Goal: Information Seeking & Learning: Learn about a topic

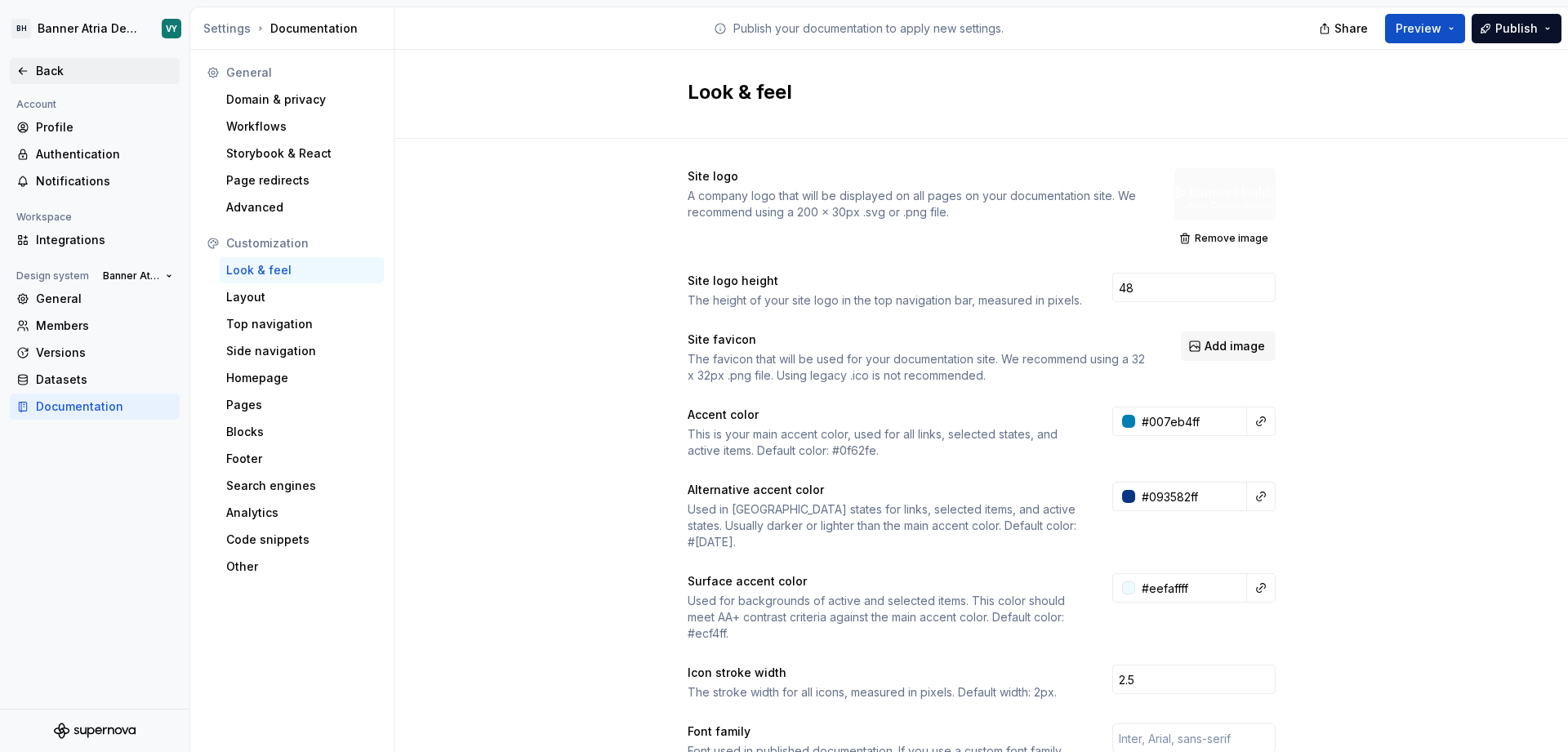
click at [36, 67] on div "Back" at bounding box center [104, 71] width 137 height 16
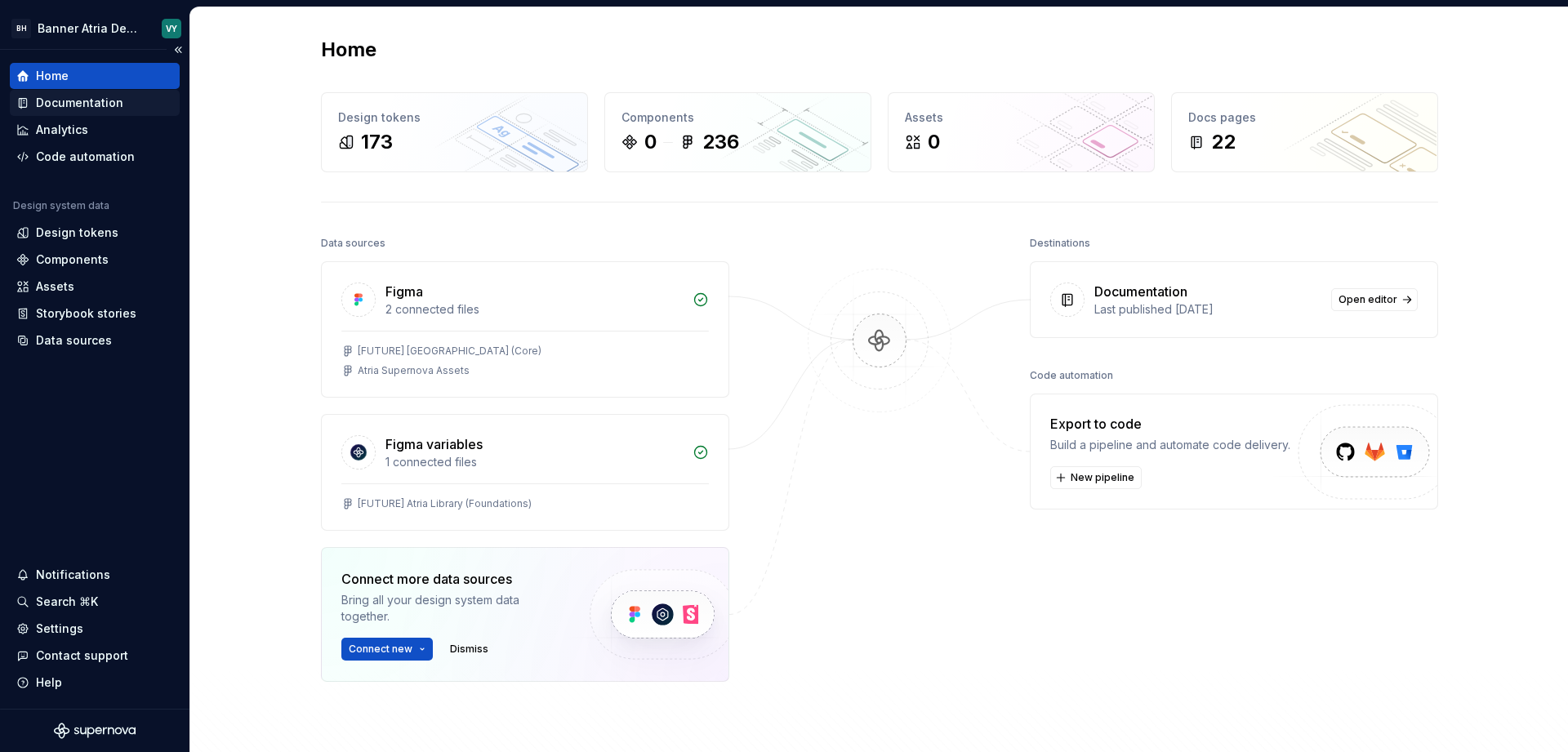
click at [78, 99] on div "Documentation" at bounding box center [80, 102] width 87 height 16
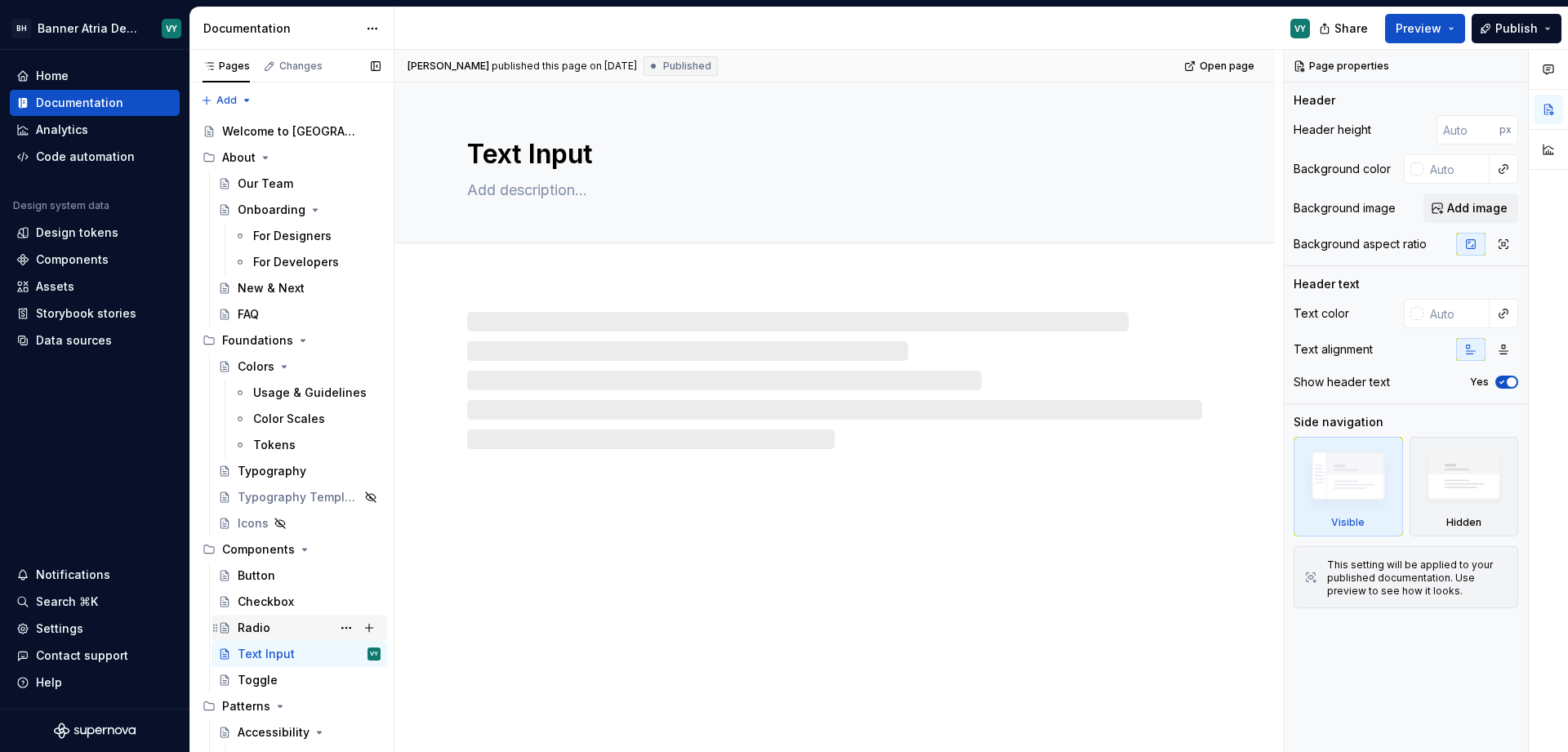
click at [262, 629] on div "Radio" at bounding box center [254, 628] width 33 height 16
click at [264, 591] on div "Checkbox" at bounding box center [309, 602] width 143 height 23
click at [262, 569] on div "Button" at bounding box center [257, 576] width 38 height 16
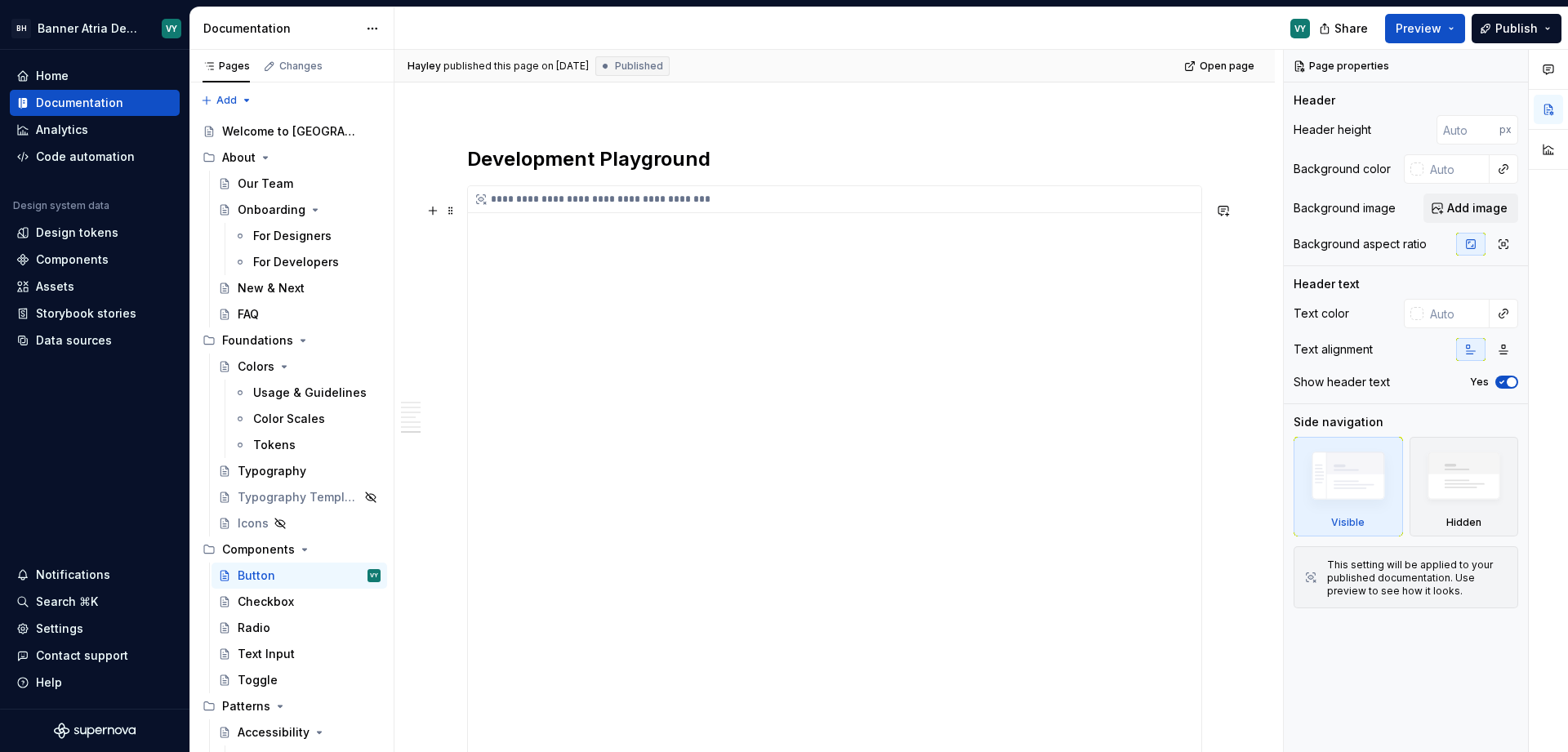
scroll to position [2411, 0]
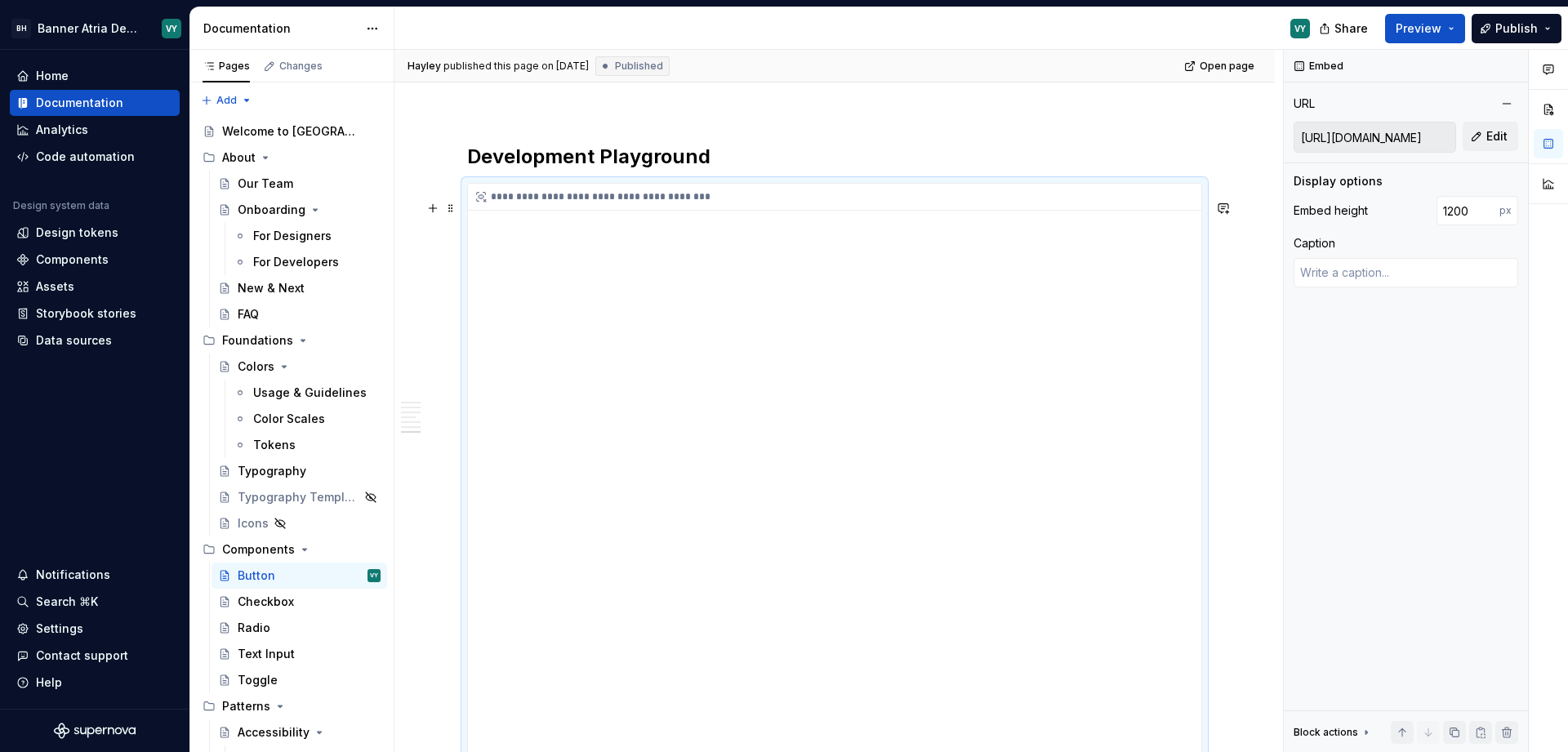
click at [1001, 251] on div "**********" at bounding box center [835, 674] width 734 height 981
click at [1415, 140] on input "[URL][DOMAIN_NAME]" at bounding box center [1375, 137] width 161 height 30
click at [1387, 138] on input "[URL][DOMAIN_NAME]" at bounding box center [1375, 137] width 161 height 30
click at [1383, 139] on input "[URL][DOMAIN_NAME]" at bounding box center [1375, 137] width 161 height 30
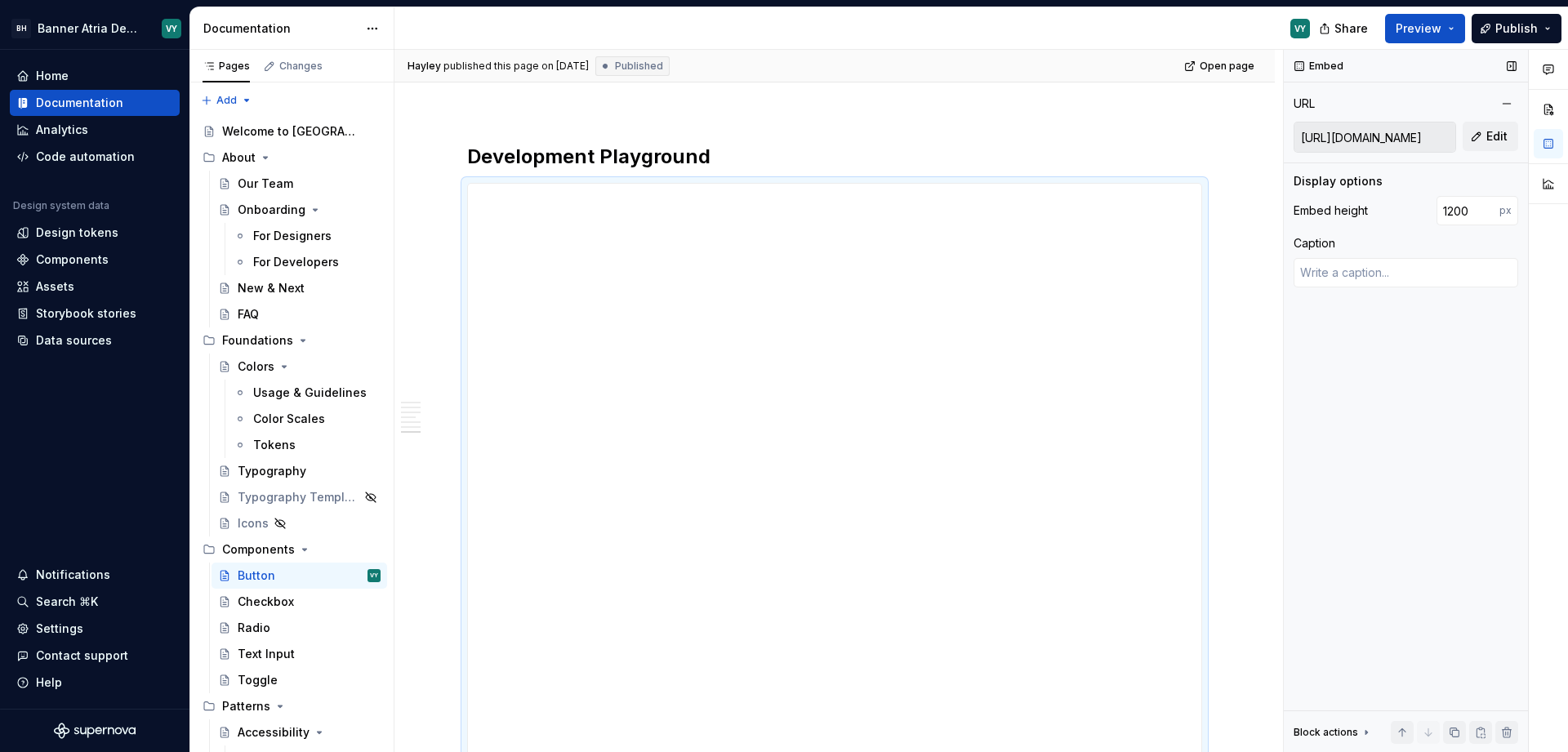
click at [1343, 139] on input "[URL][DOMAIN_NAME]" at bounding box center [1375, 137] width 161 height 30
drag, startPoint x: 1303, startPoint y: 139, endPoint x: 1455, endPoint y: 139, distance: 152.0
click at [1455, 139] on input "[URL][DOMAIN_NAME]" at bounding box center [1375, 137] width 161 height 30
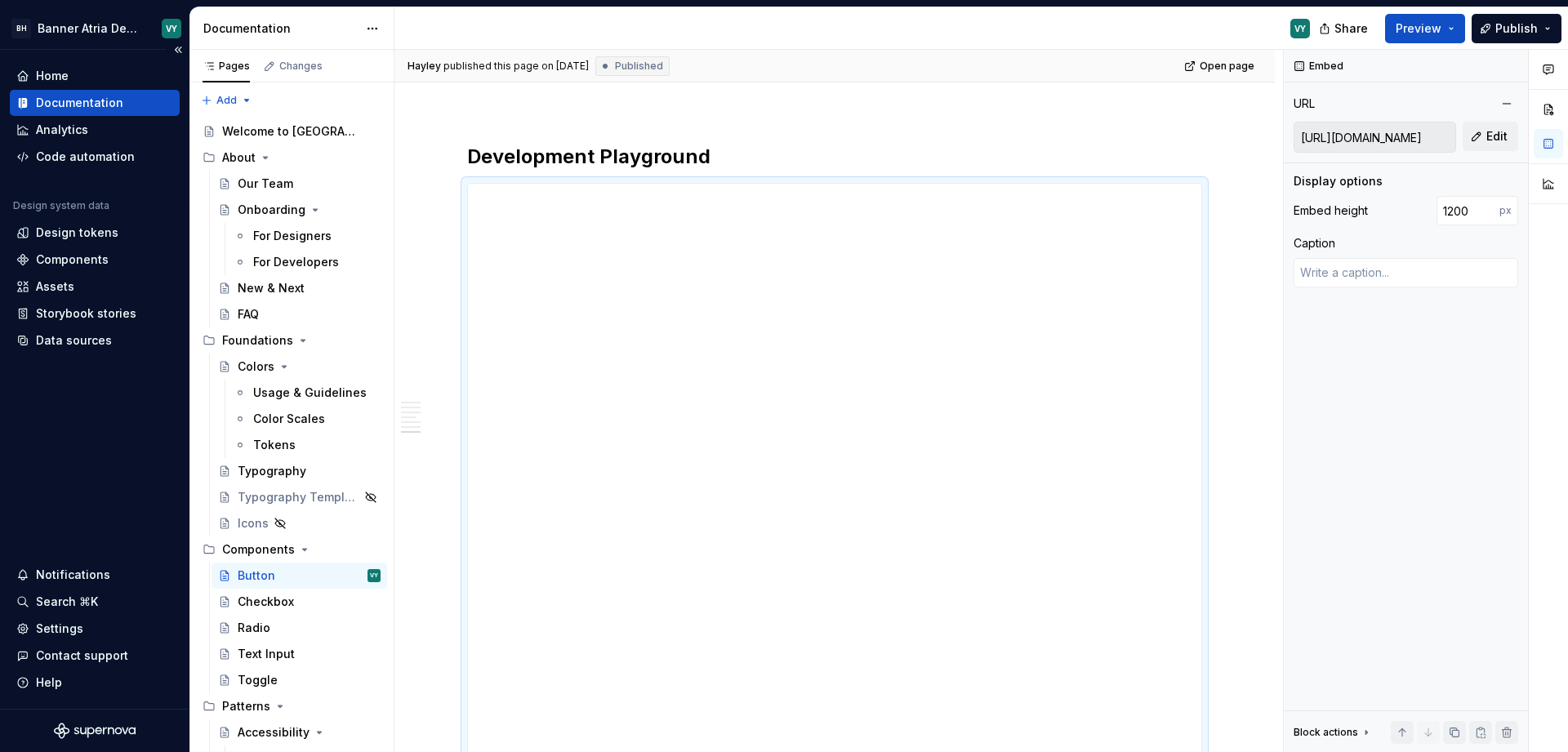
type textarea "*"
